Goal: Information Seeking & Learning: Learn about a topic

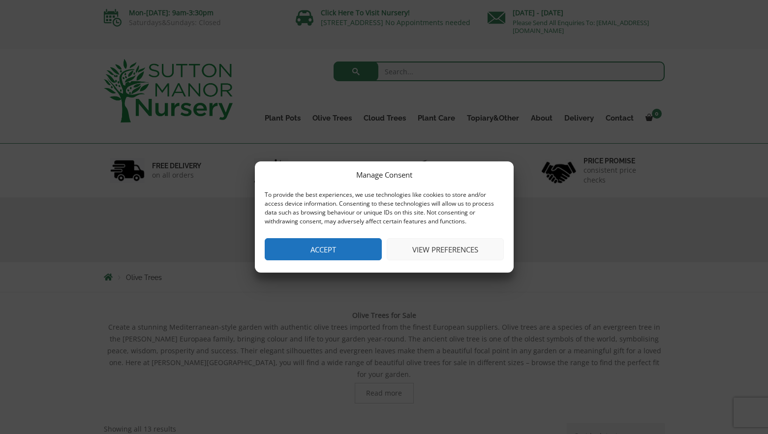
click at [341, 250] on button "Accept" at bounding box center [323, 249] width 117 height 22
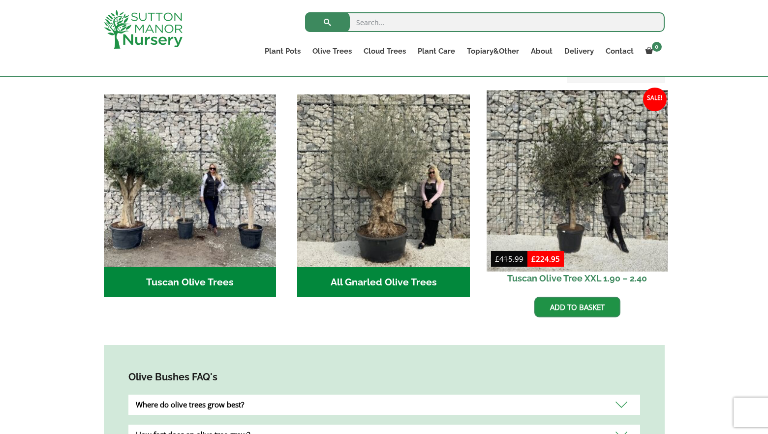
scroll to position [443, 0]
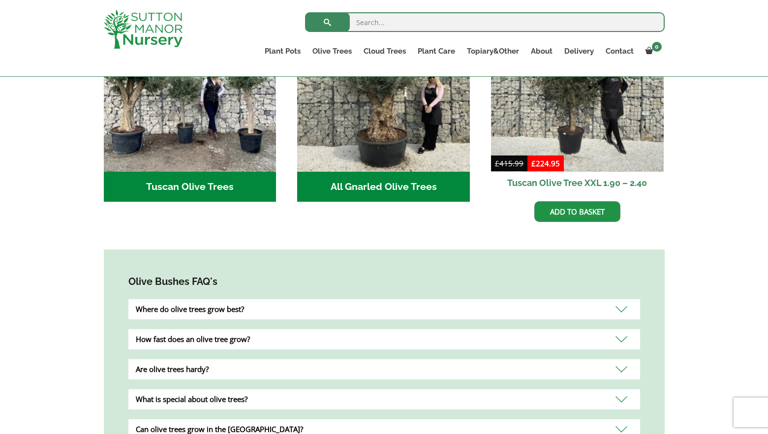
click at [219, 299] on div "Where do olive trees grow best?" at bounding box center [384, 309] width 512 height 20
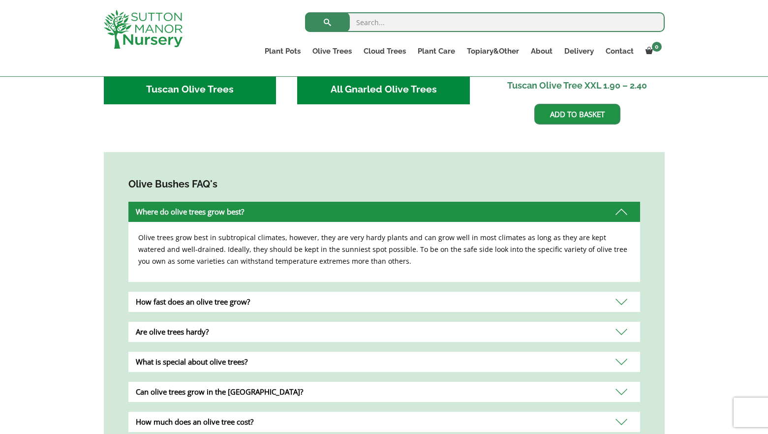
scroll to position [541, 0]
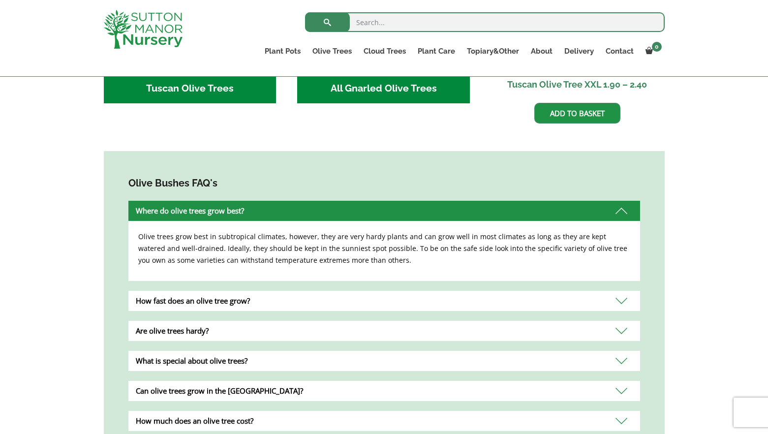
click at [205, 291] on div "How fast does an olive tree grow?" at bounding box center [384, 301] width 512 height 20
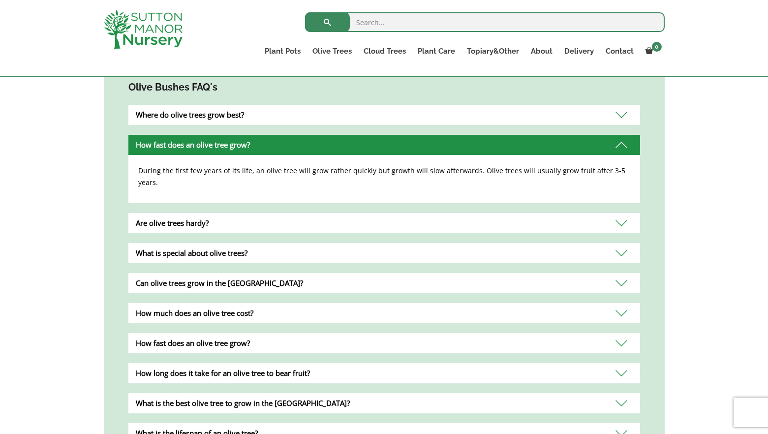
scroll to position [640, 0]
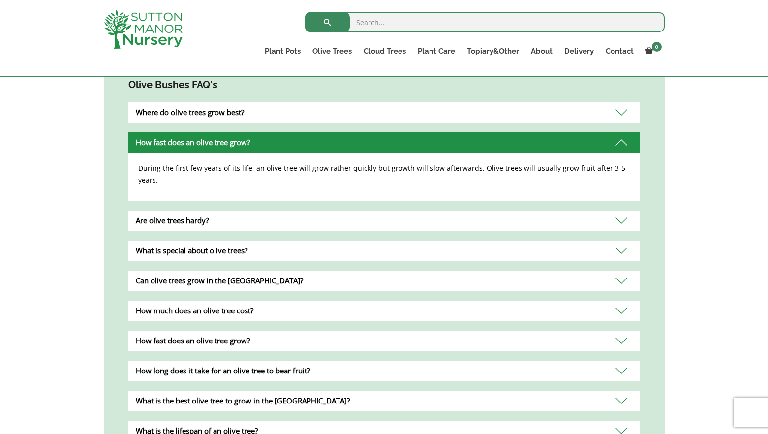
click at [170, 211] on div "Are olive trees hardy?" at bounding box center [384, 221] width 512 height 20
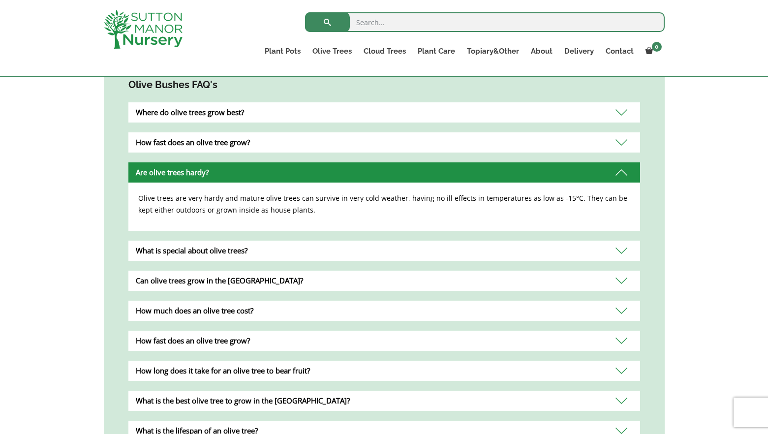
click at [236, 241] on div "What is special about olive trees?" at bounding box center [384, 251] width 512 height 20
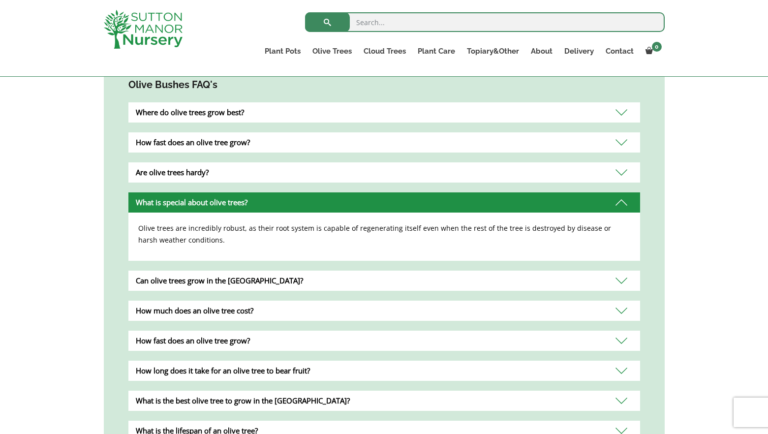
click at [198, 271] on div "Can olive trees grow in the [GEOGRAPHIC_DATA]?" at bounding box center [384, 281] width 512 height 20
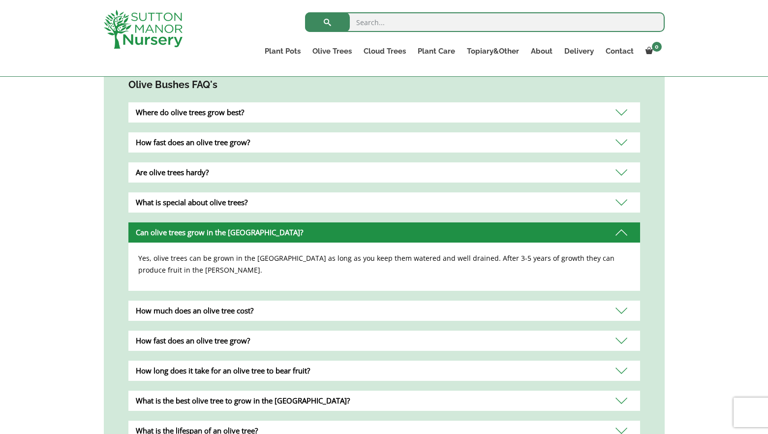
click at [220, 301] on div "How much does an olive tree cost?" at bounding box center [384, 311] width 512 height 20
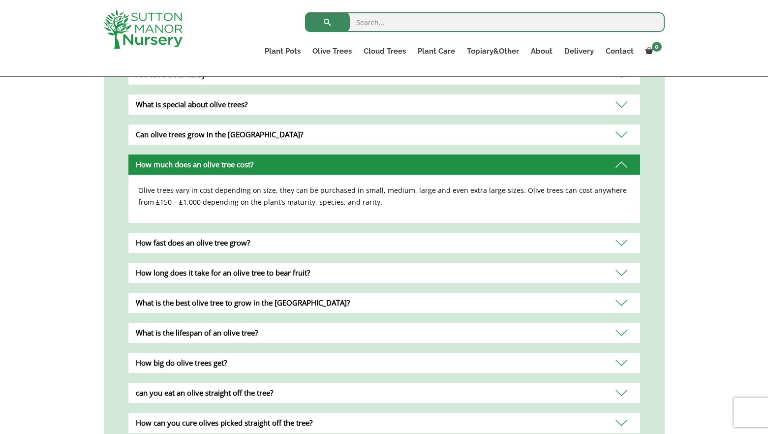
scroll to position [738, 0]
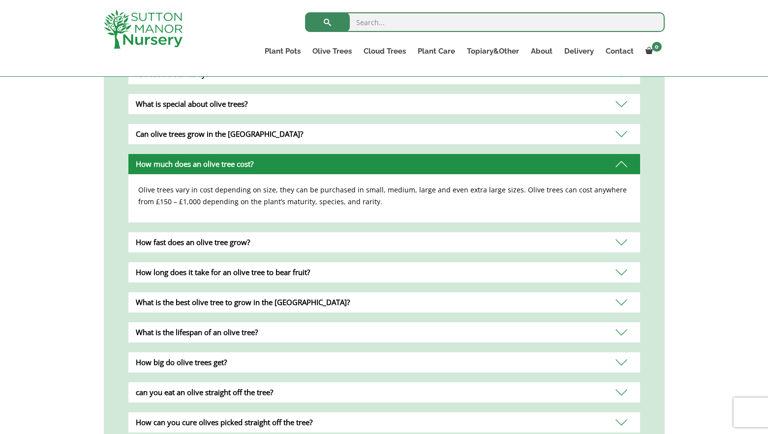
click at [213, 233] on div "How fast does an olive tree grow?" at bounding box center [384, 242] width 512 height 20
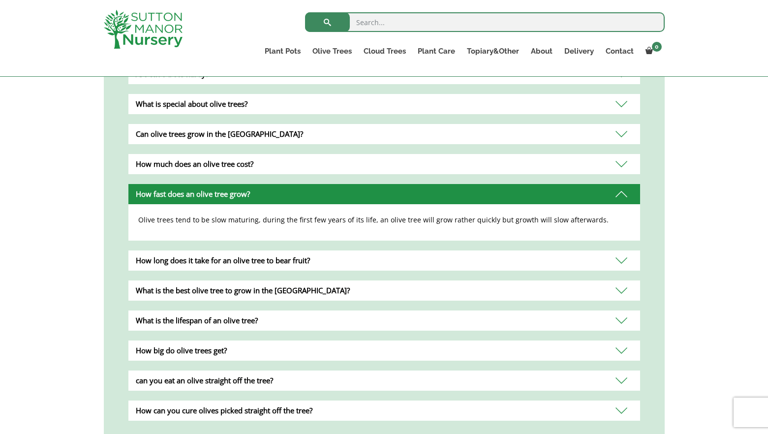
click at [223, 311] on div "What is the lifespan of an olive tree?" at bounding box center [384, 321] width 512 height 20
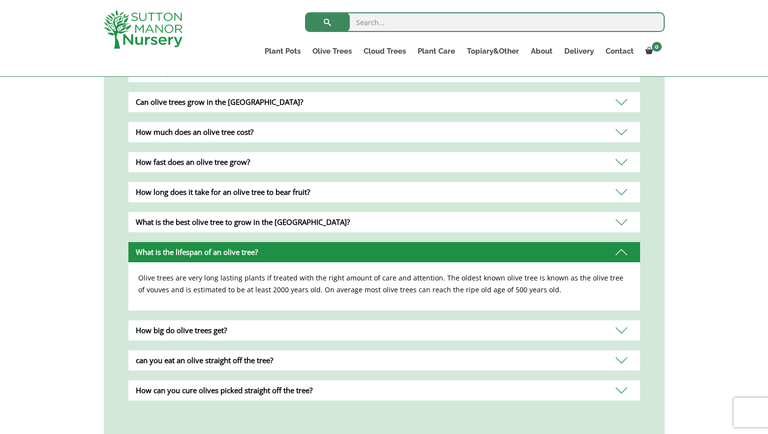
scroll to position [787, 0]
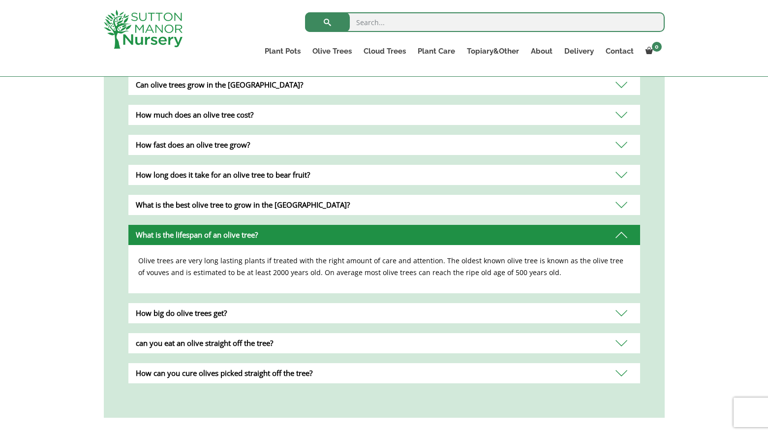
click at [241, 336] on div "can you eat an olive straight off the tree?" at bounding box center [384, 343] width 512 height 20
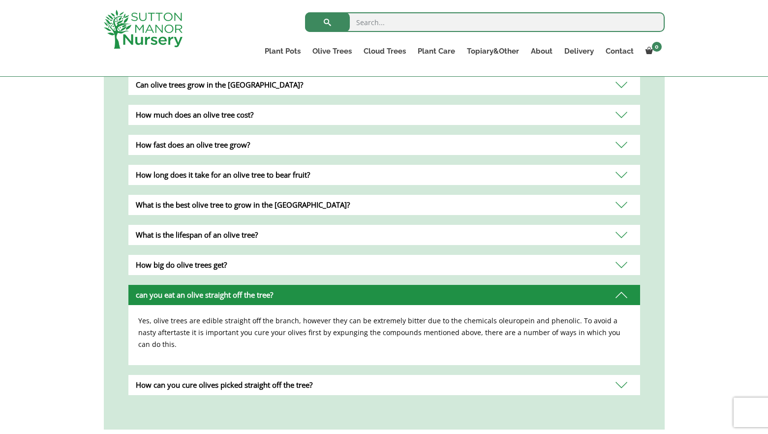
click at [237, 375] on div "How can you cure olives picked straight off the tree?" at bounding box center [384, 385] width 512 height 20
